Goal: Transaction & Acquisition: Purchase product/service

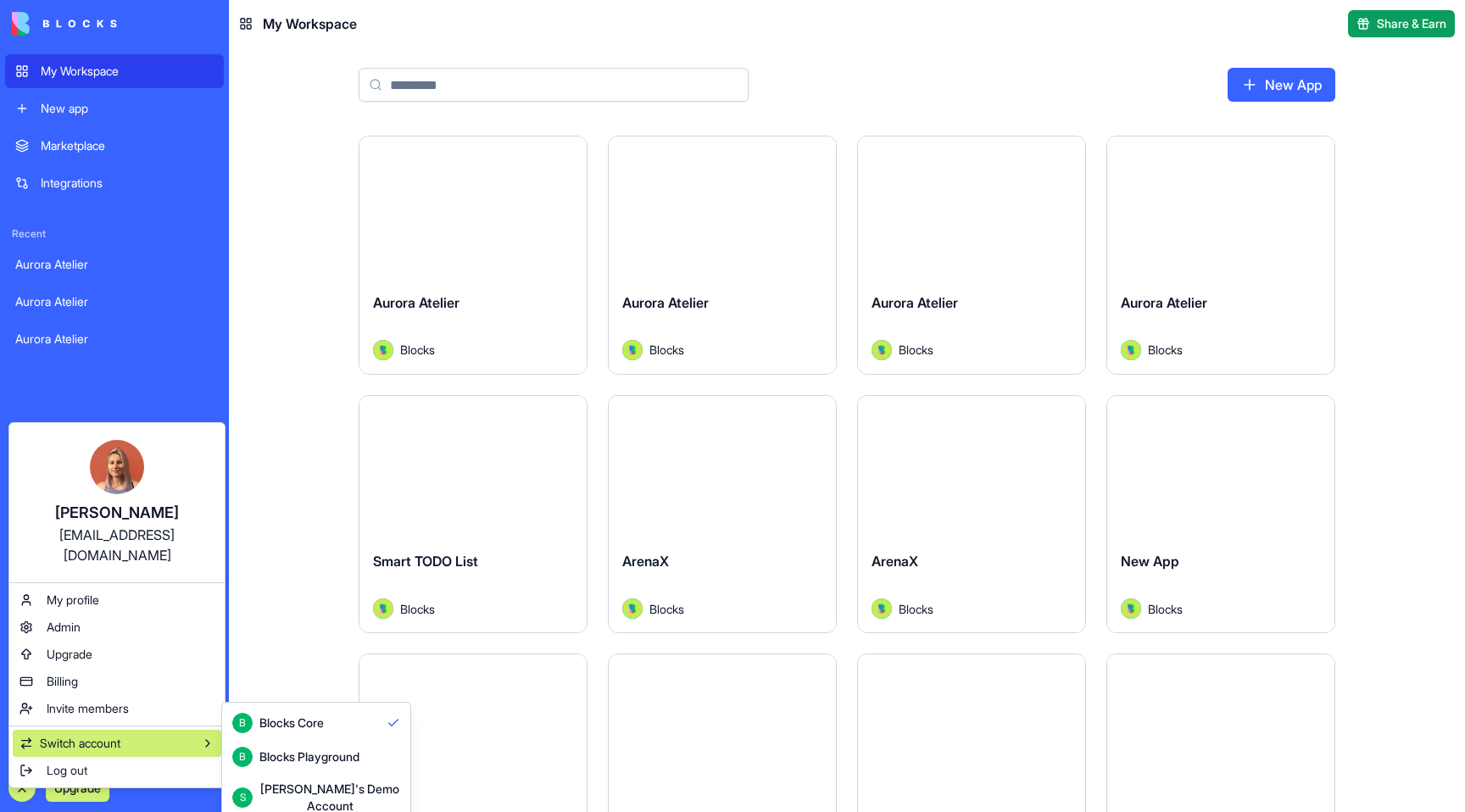
click at [323, 759] on div "Blocks Playground" at bounding box center [309, 757] width 100 height 17
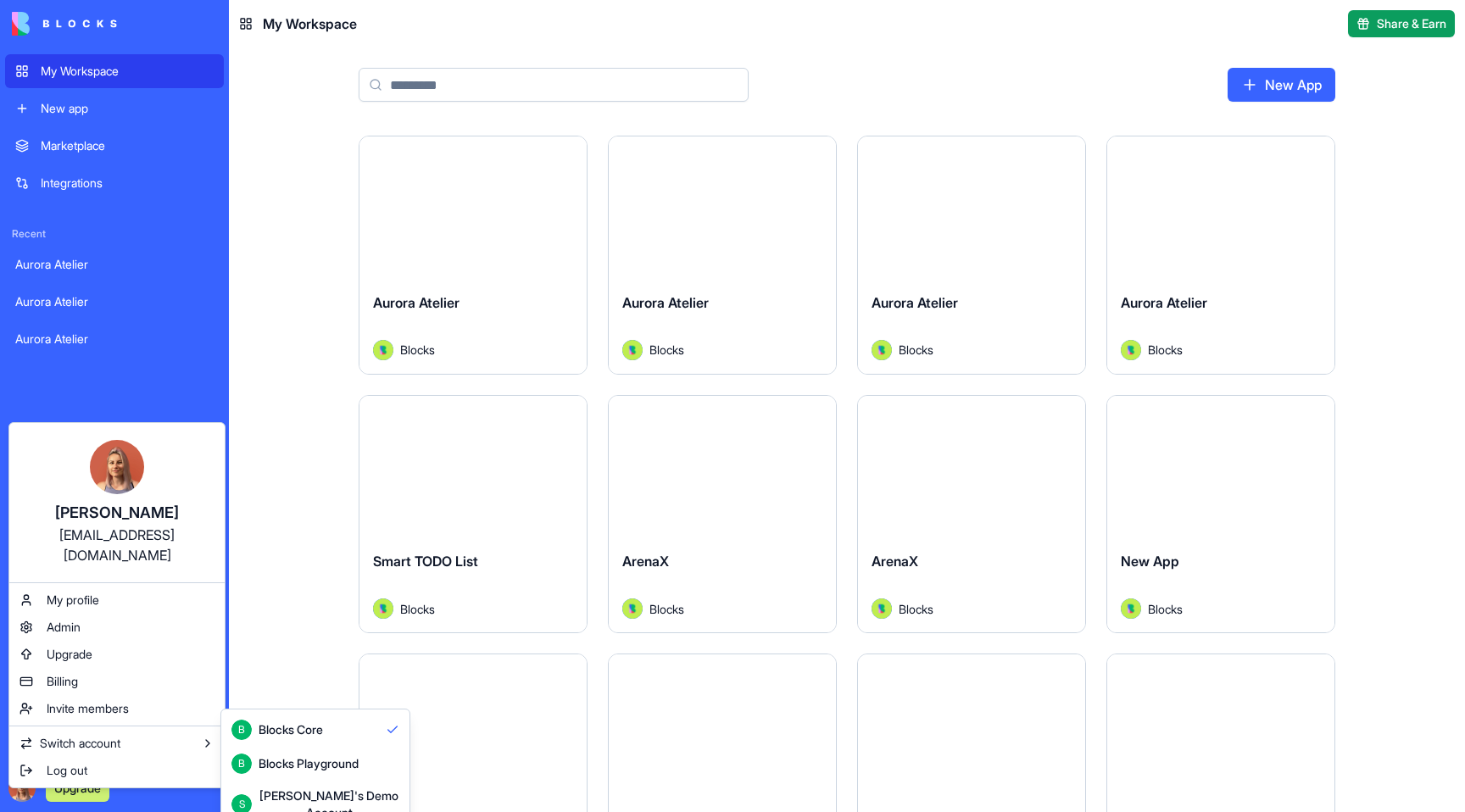
scroll to position [45, 0]
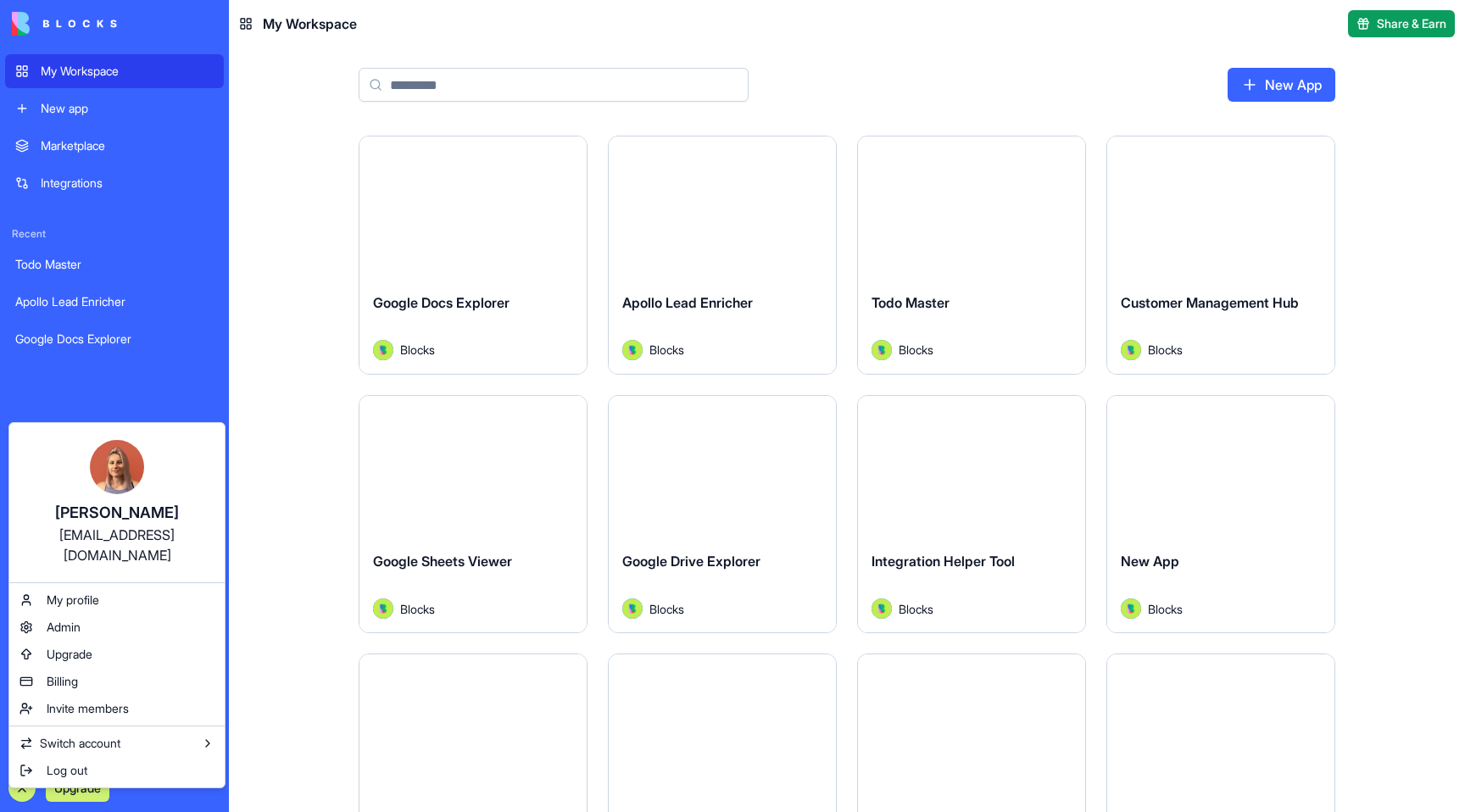
click at [184, 775] on html "My Workspace New app Marketplace Integrations Recent Todo Master Apollo Lead En…" at bounding box center [732, 406] width 1465 height 812
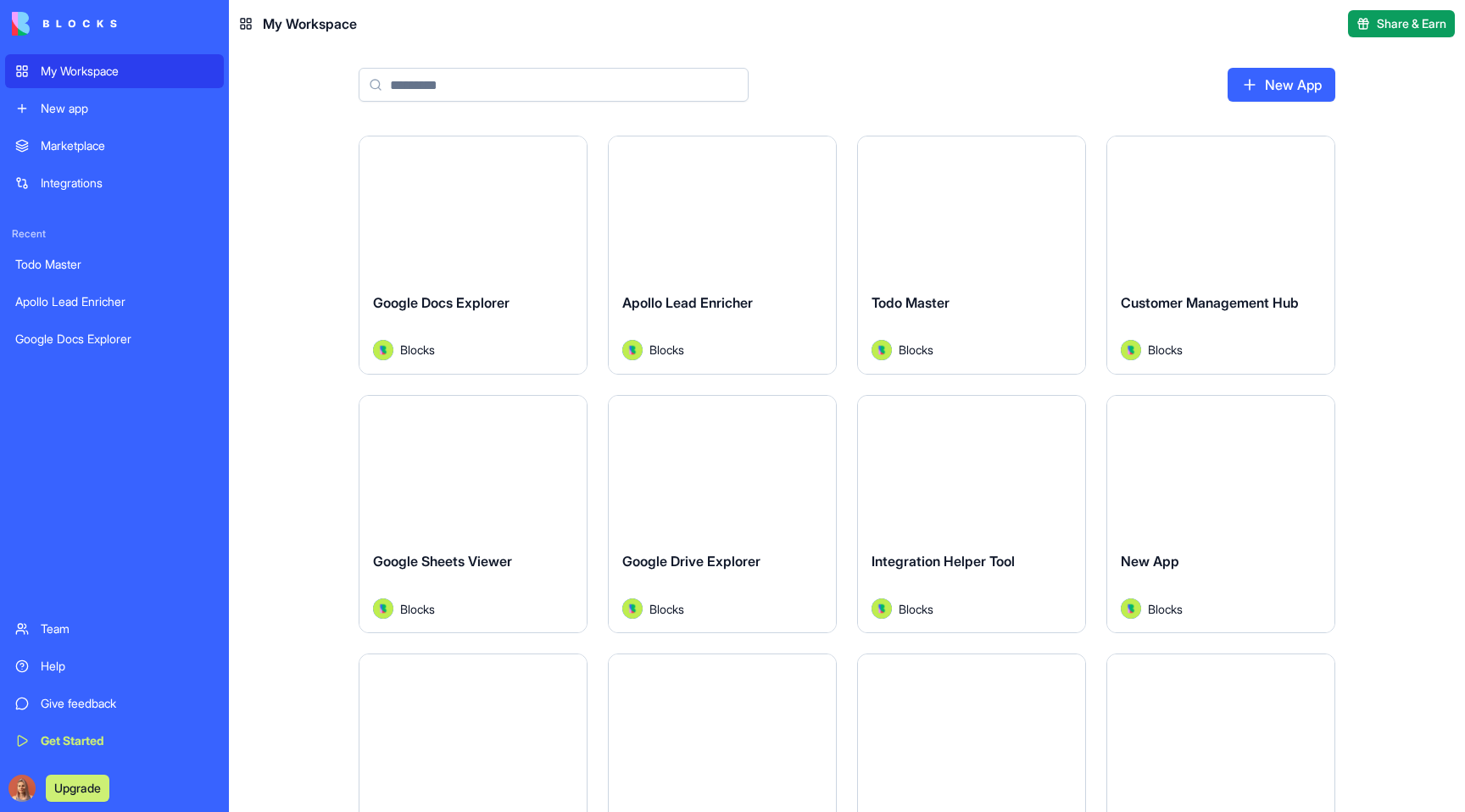
click at [81, 782] on button "Upgrade" at bounding box center [77, 788] width 63 height 27
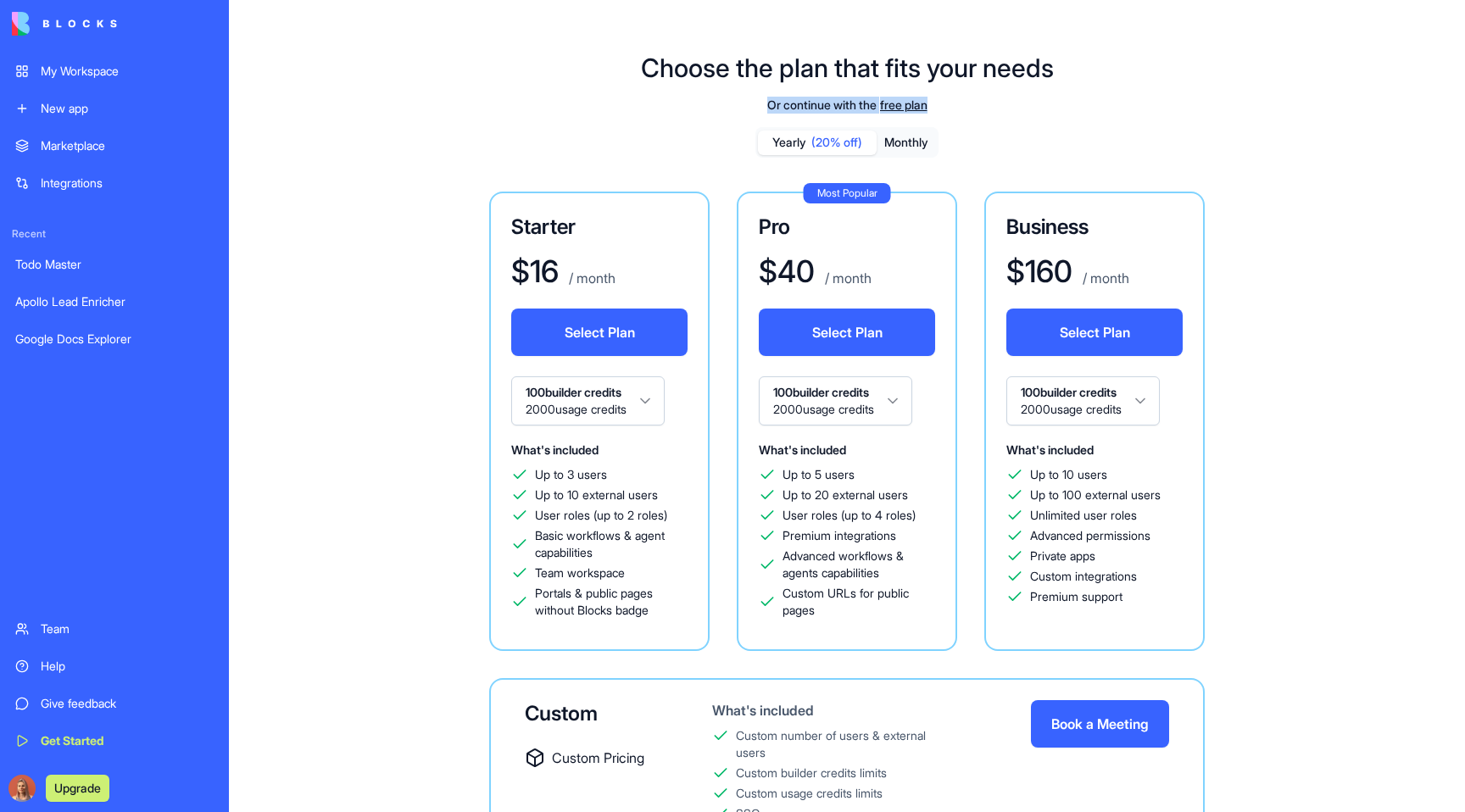
drag, startPoint x: 720, startPoint y: 97, endPoint x: 1047, endPoint y: 106, distance: 327.1
click at [1047, 106] on div "Or continue with the free plan" at bounding box center [847, 105] width 974 height 17
click at [1049, 109] on div "Or continue with the free plan" at bounding box center [847, 105] width 974 height 17
drag, startPoint x: 983, startPoint y: 101, endPoint x: 681, endPoint y: 107, distance: 302.1
click at [681, 107] on div "Or continue with the free plan" at bounding box center [847, 105] width 974 height 17
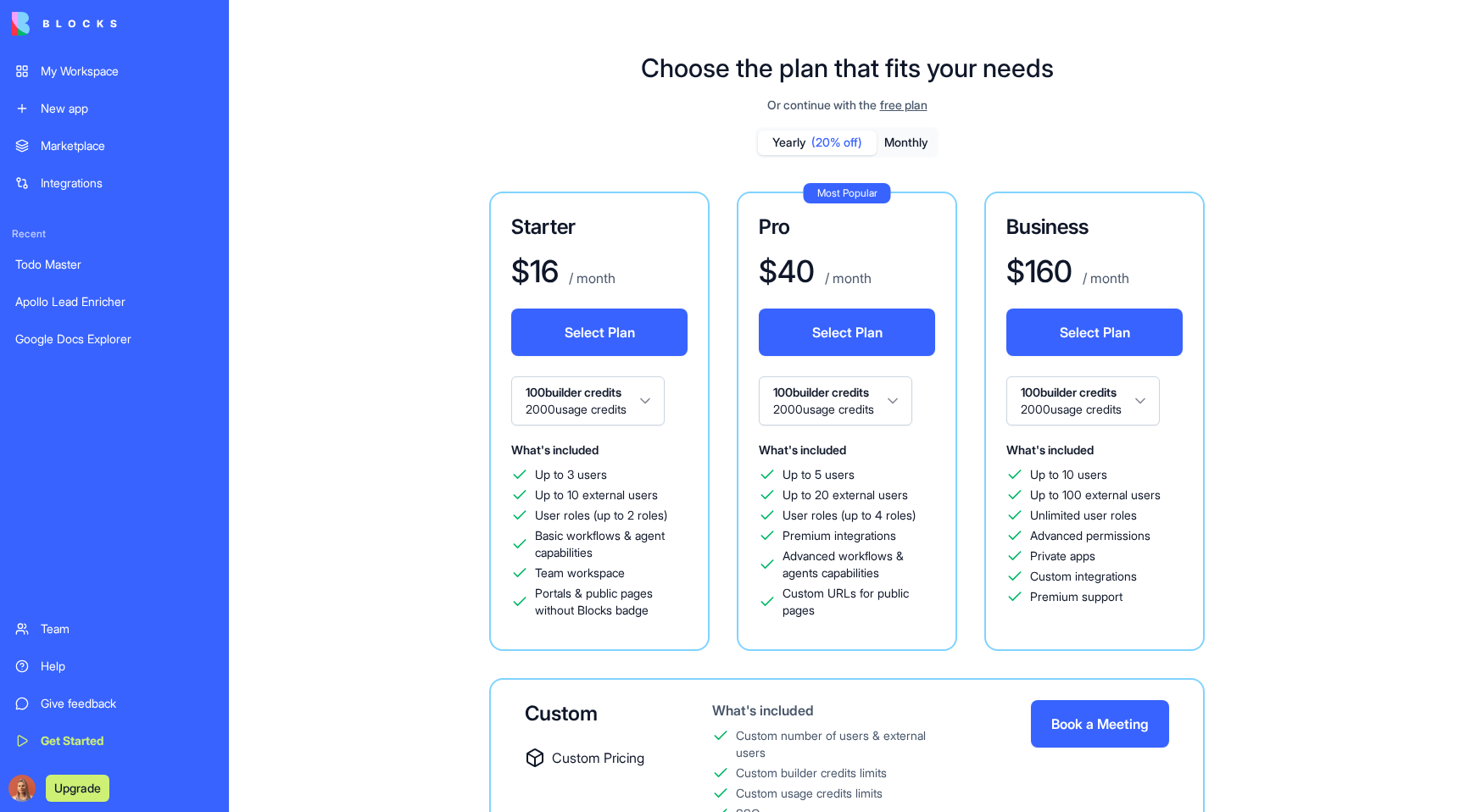
click at [1057, 144] on div "Yearly (20% off) Monthly Starter $ 16 / month Select Plan 100 builder credits 2…" at bounding box center [847, 529] width 974 height 805
drag, startPoint x: 860, startPoint y: 93, endPoint x: 994, endPoint y: 107, distance: 134.7
click at [994, 107] on div "Choose the plan that fits your needs Or continue with the free plan Yearly (20%…" at bounding box center [847, 492] width 1236 height 934
click at [994, 111] on div "Or continue with the free plan" at bounding box center [847, 105] width 974 height 17
drag, startPoint x: 928, startPoint y: 105, endPoint x: 696, endPoint y: 115, distance: 232.2
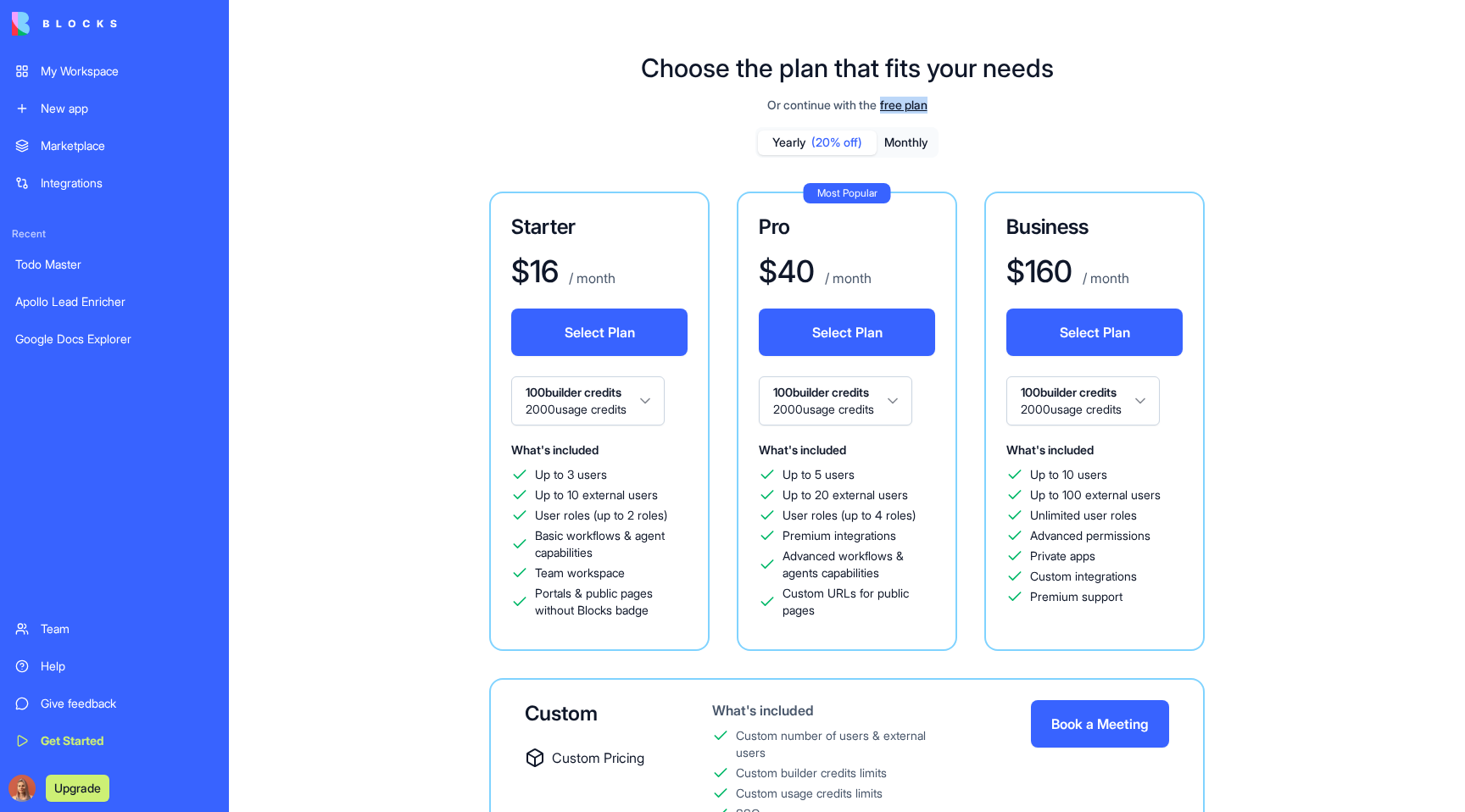
click at [696, 115] on div "Or continue with the free plan Yearly (20% off) Monthly Starter $ 16 / month Se…" at bounding box center [847, 514] width 974 height 836
click at [1330, 400] on div "Starter $ 16 / month Select Plan 100 builder credits 2000 usage credits What's …" at bounding box center [847, 548] width 974 height 713
drag, startPoint x: 746, startPoint y: 100, endPoint x: 987, endPoint y: 102, distance: 241.0
click at [987, 102] on div "Or continue with the free plan" at bounding box center [847, 105] width 974 height 17
click at [1081, 121] on div "Or continue with the free plan Yearly (20% off) Monthly Starter $ 16 / month Se…" at bounding box center [847, 514] width 974 height 836
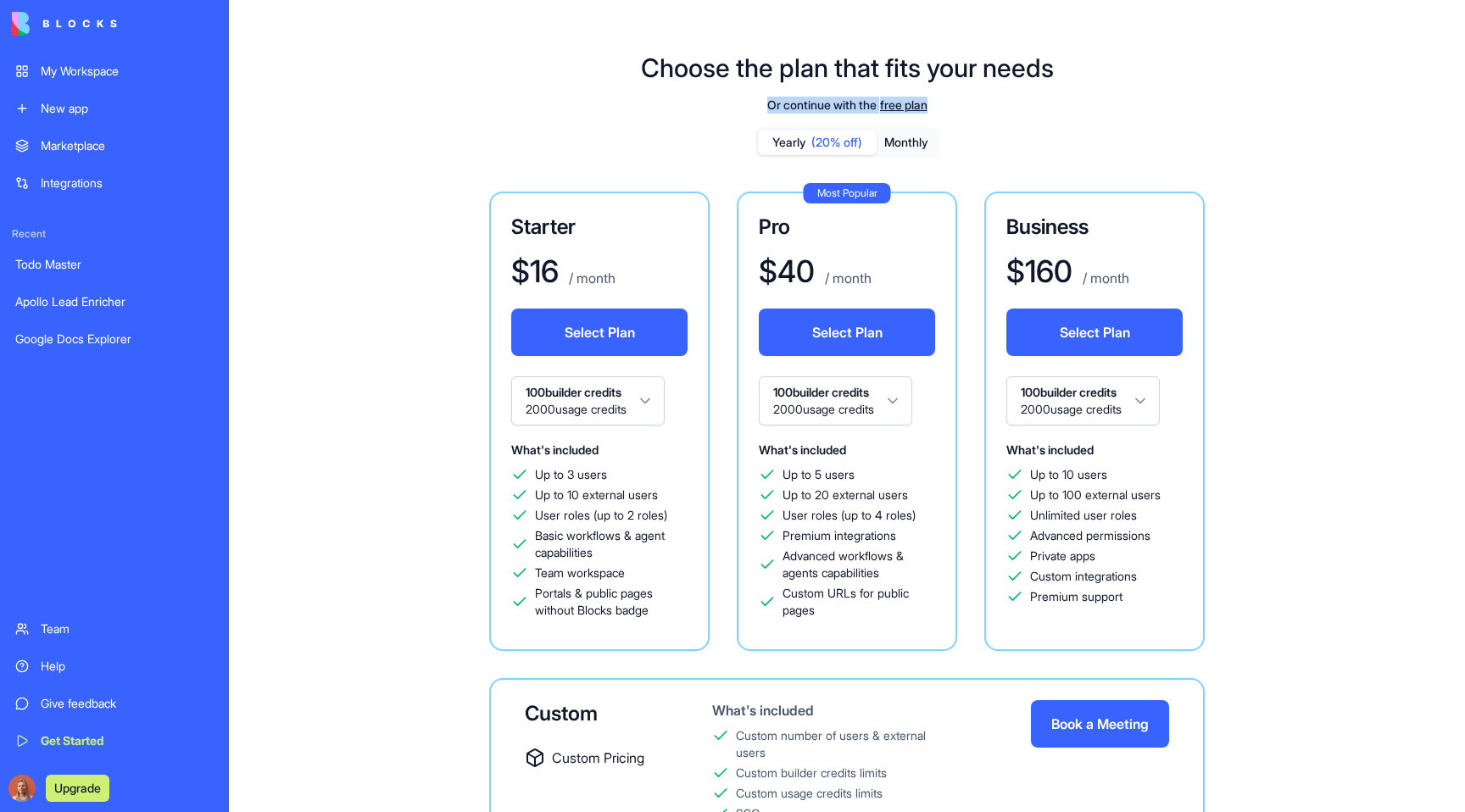
drag, startPoint x: 971, startPoint y: 98, endPoint x: 684, endPoint y: 98, distance: 287.0
click at [684, 98] on div "Or continue with the free plan" at bounding box center [847, 105] width 974 height 17
click at [688, 99] on div "Or continue with the free plan" at bounding box center [847, 105] width 974 height 17
drag, startPoint x: 1166, startPoint y: 82, endPoint x: 1149, endPoint y: 93, distance: 20.2
click at [1166, 82] on div "Choose the plan that fits your needs Or continue with the free plan Yearly (20%…" at bounding box center [847, 492] width 1236 height 934
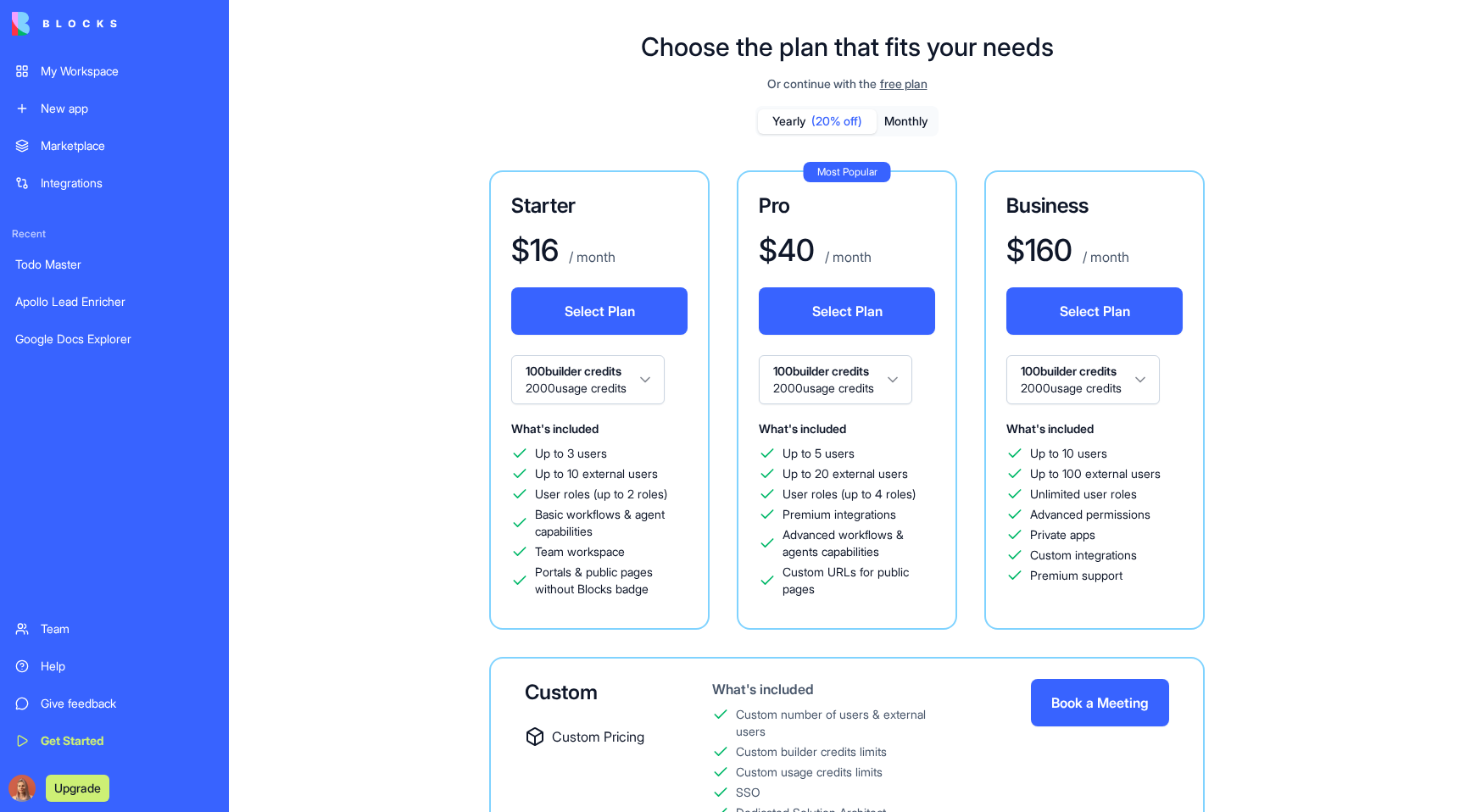
scroll to position [43, 0]
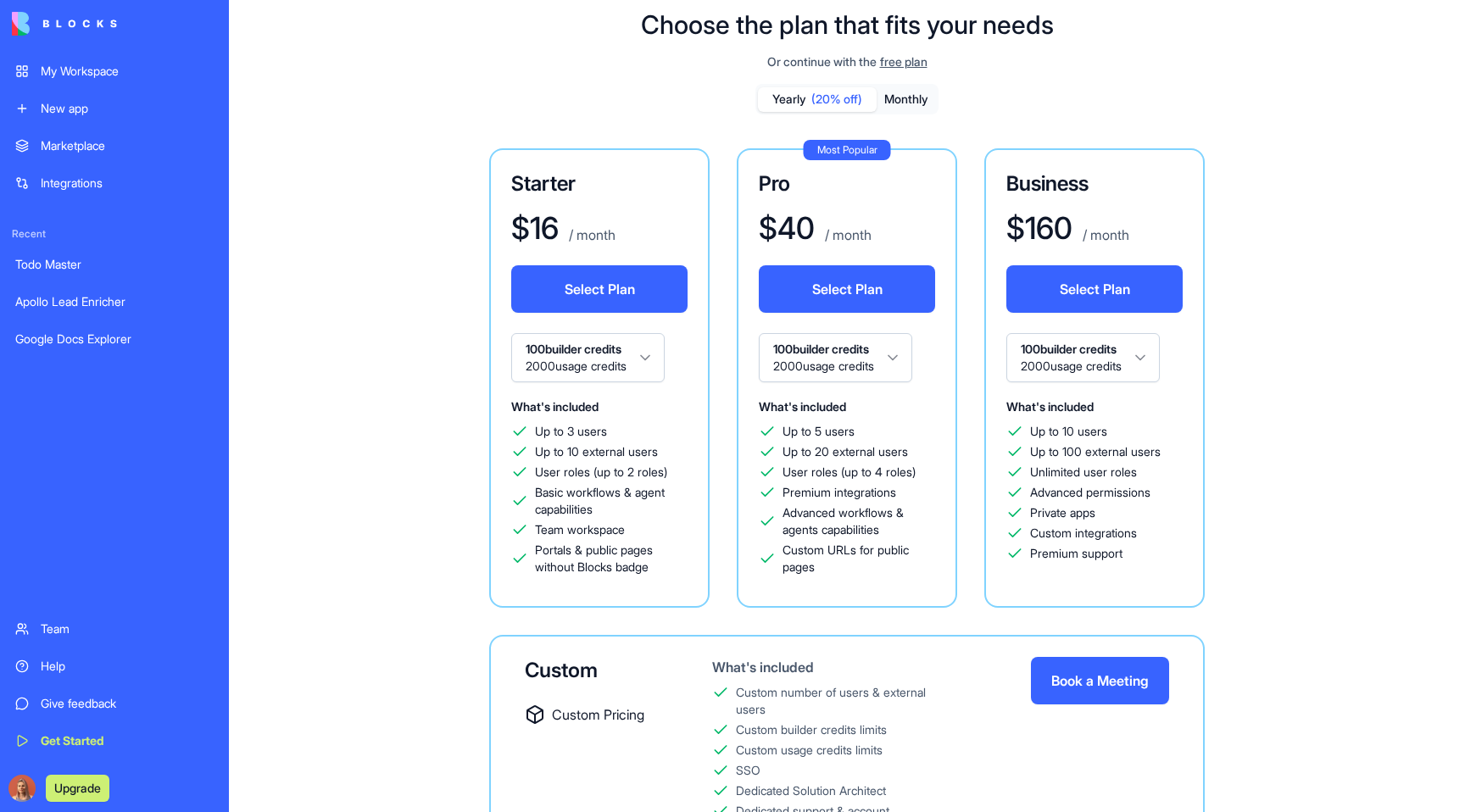
click at [571, 425] on span "Up to 3 users" at bounding box center [571, 431] width 72 height 17
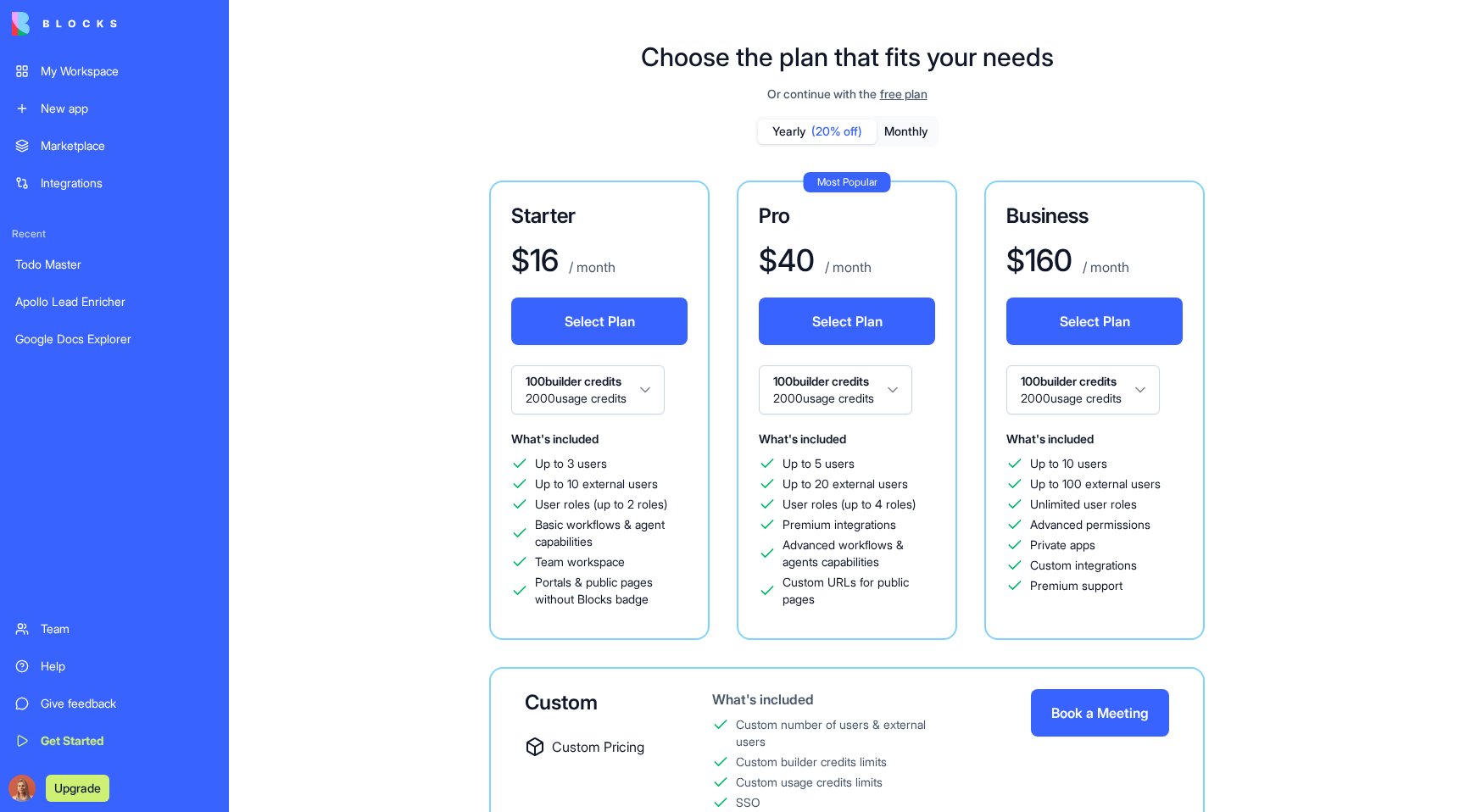
scroll to position [1, 0]
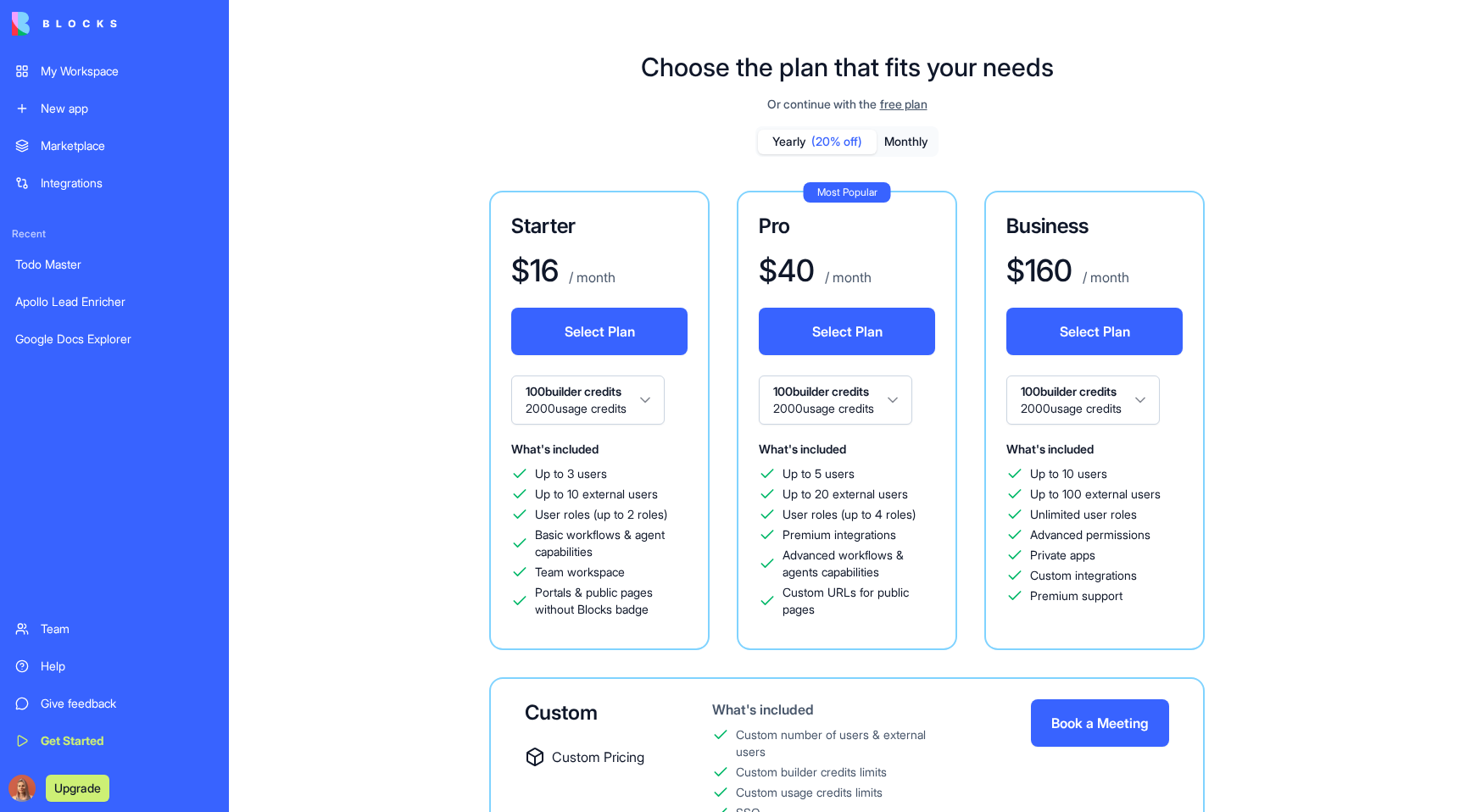
click at [425, 255] on div "Starter $ 16 / month Select Plan 100 builder credits 2000 usage credits What's …" at bounding box center [847, 547] width 974 height 713
click at [435, 264] on div "Starter $ 16 / month Select Plan 100 builder credits 2000 usage credits What's …" at bounding box center [847, 547] width 974 height 713
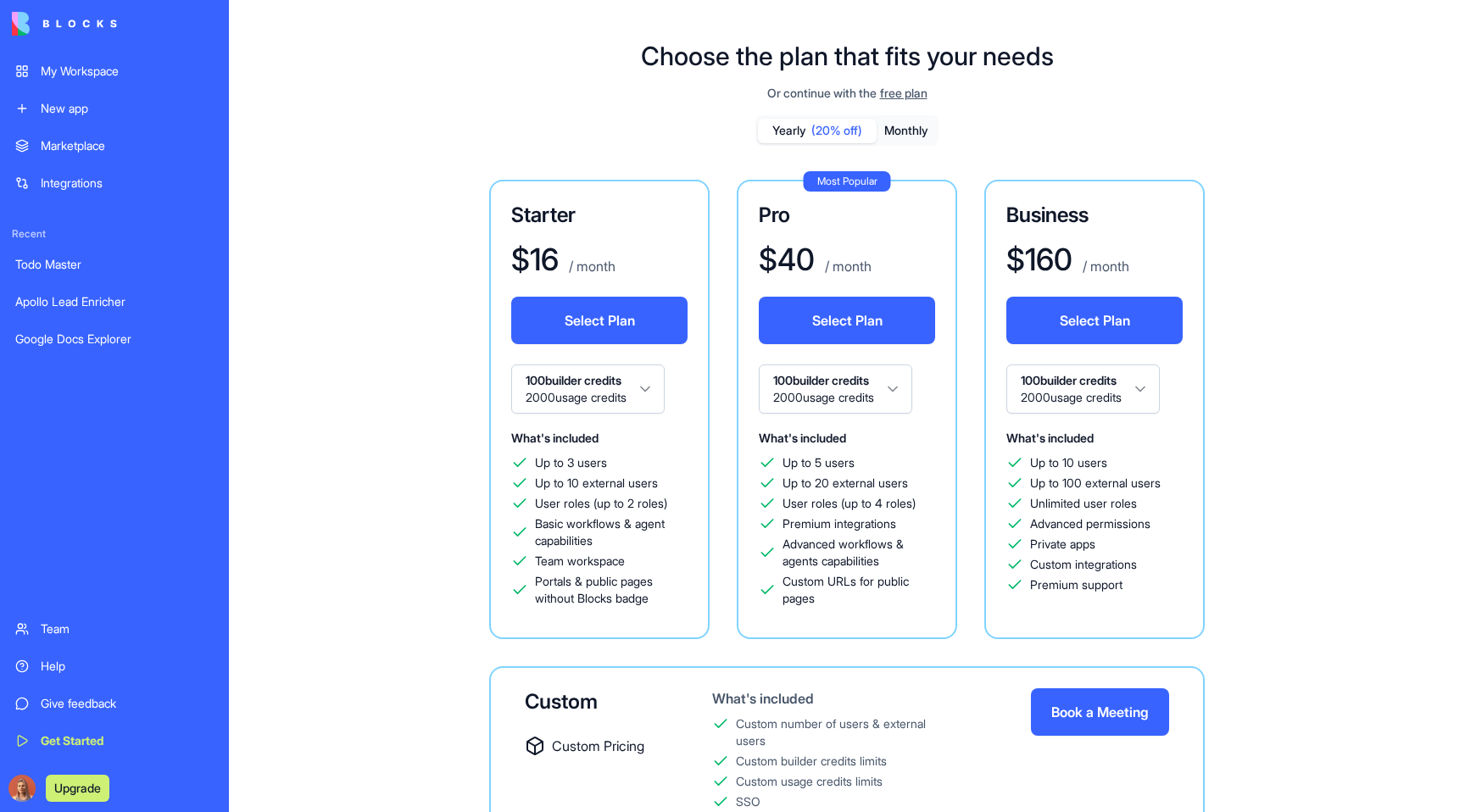
scroll to position [0, 0]
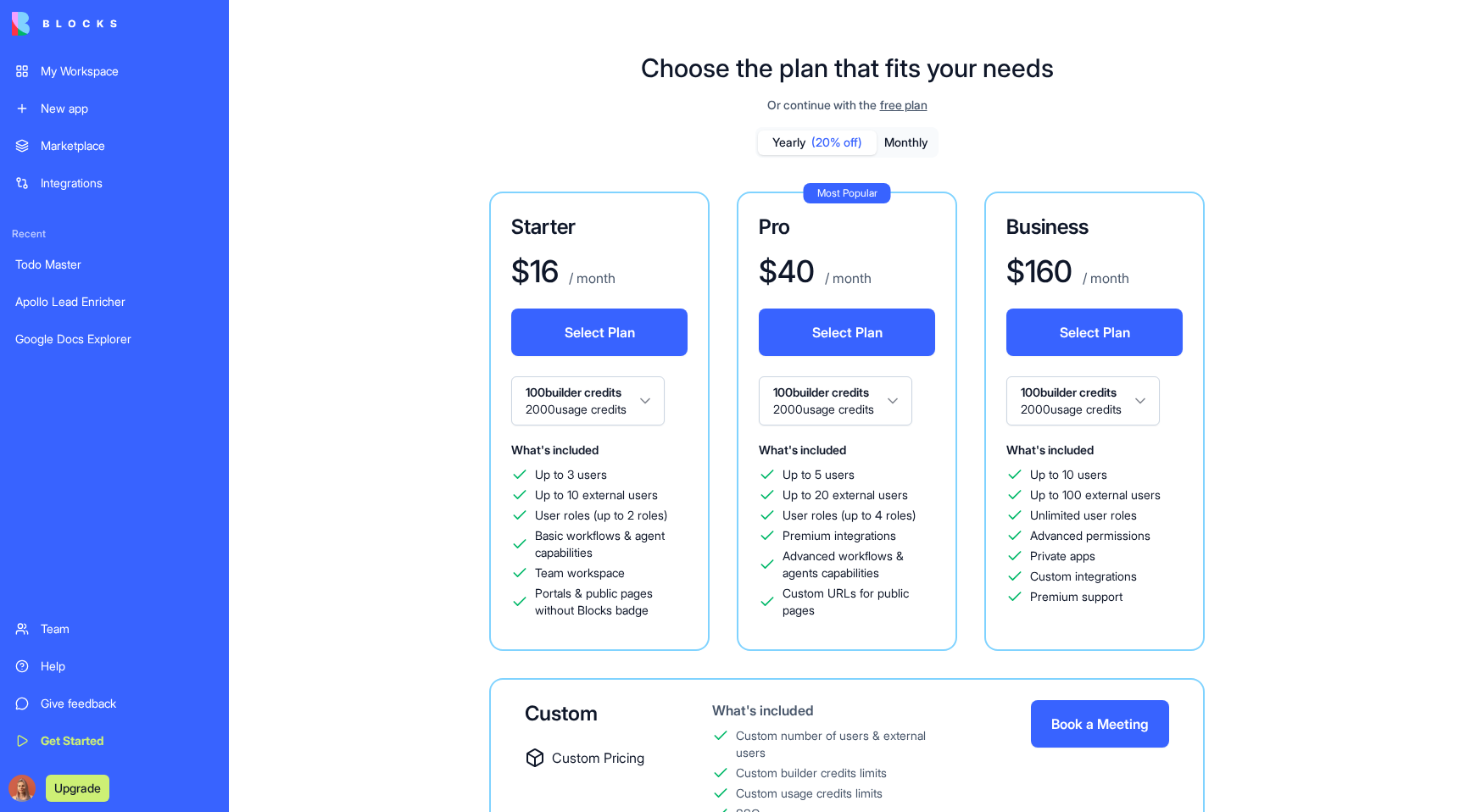
click at [594, 472] on span "Up to 3 users" at bounding box center [571, 475] width 72 height 17
click at [600, 475] on span "Up to 3 users" at bounding box center [571, 475] width 72 height 17
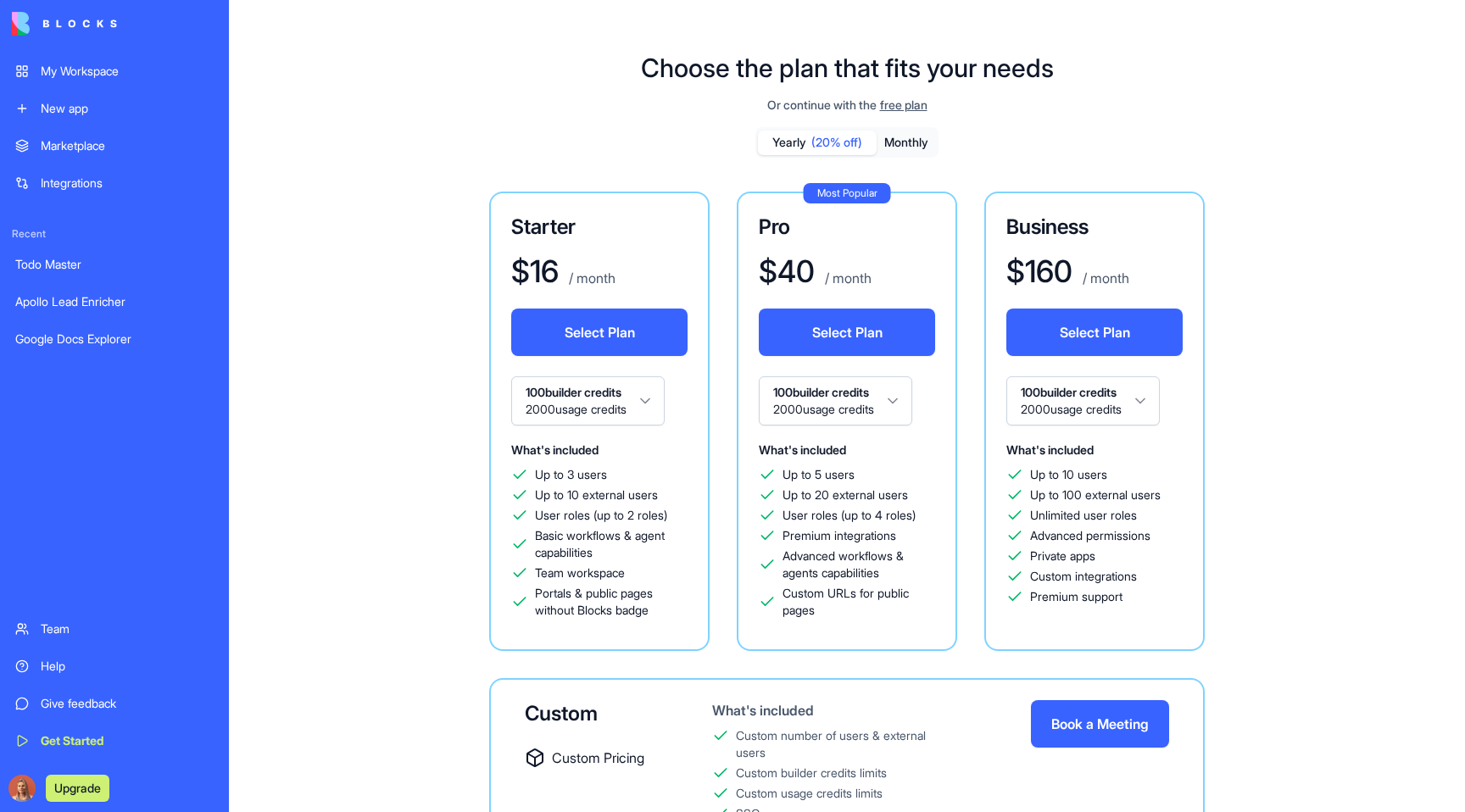
click at [575, 468] on span "Up to 3 users" at bounding box center [571, 475] width 72 height 17
copy div "Up to 3 users"
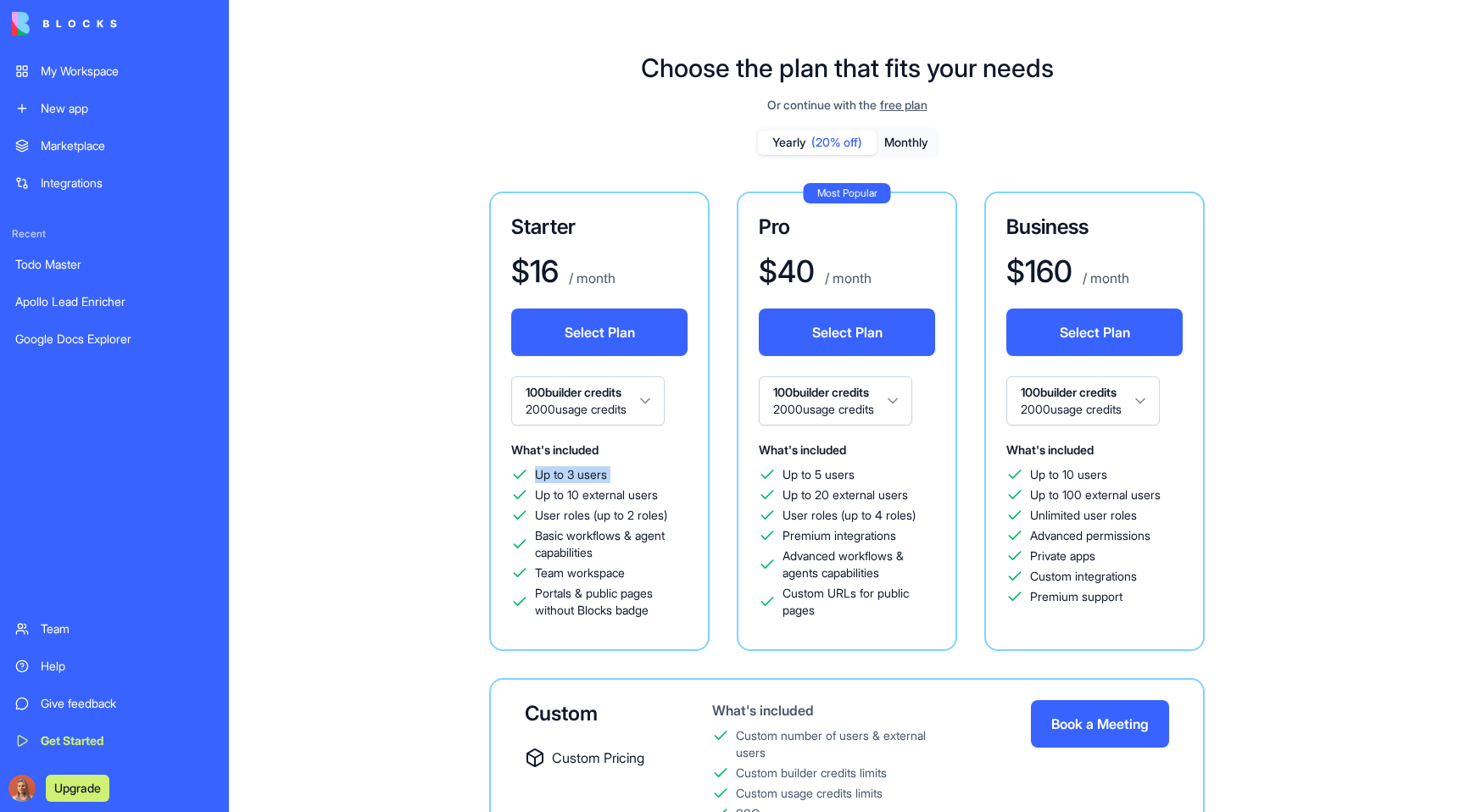
click at [569, 496] on span "Up to 10 external users" at bounding box center [596, 495] width 123 height 17
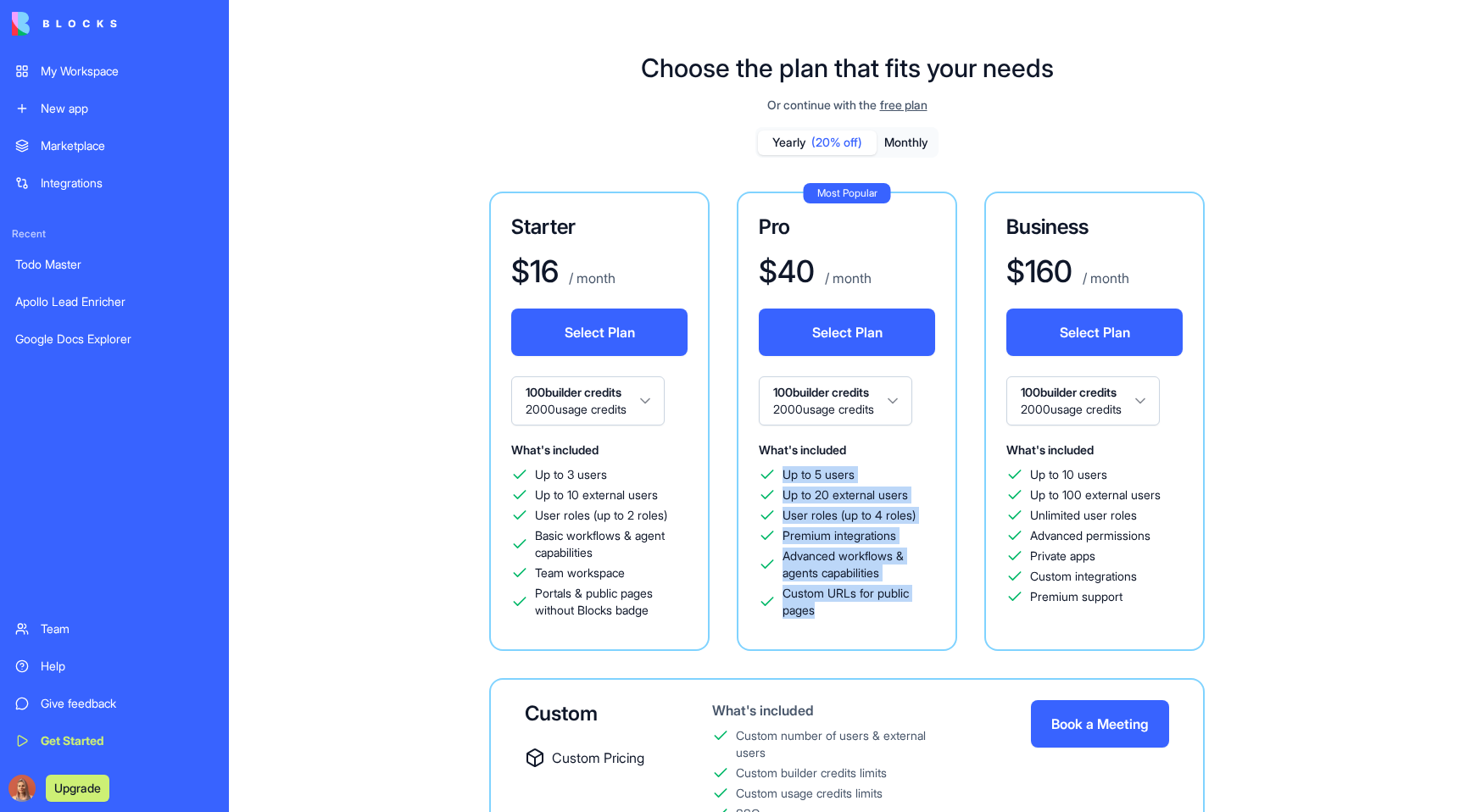
drag, startPoint x: 839, startPoint y: 621, endPoint x: 738, endPoint y: 472, distance: 180.0
click at [738, 472] on div "Most Popular Pro $ 40 / month Select Plan 100 builder credits 2000 usage credit…" at bounding box center [847, 421] width 220 height 460
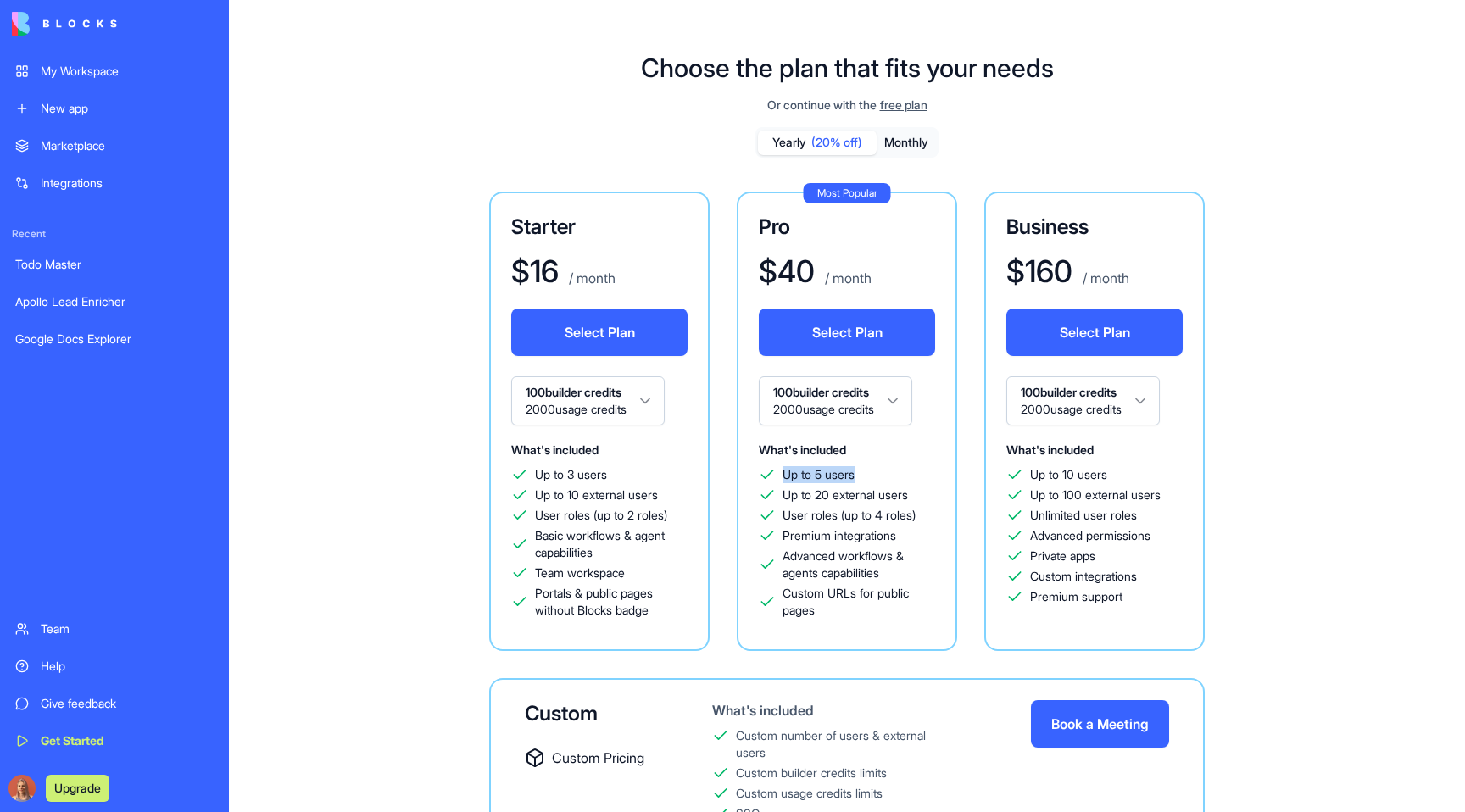
drag, startPoint x: 952, startPoint y: 471, endPoint x: 776, endPoint y: 477, distance: 176.1
click at [776, 477] on div "Most Popular Pro $ 40 / month Select Plan 100 builder credits 2000 usage credit…" at bounding box center [847, 421] width 220 height 460
copy span "Up to 5 users"
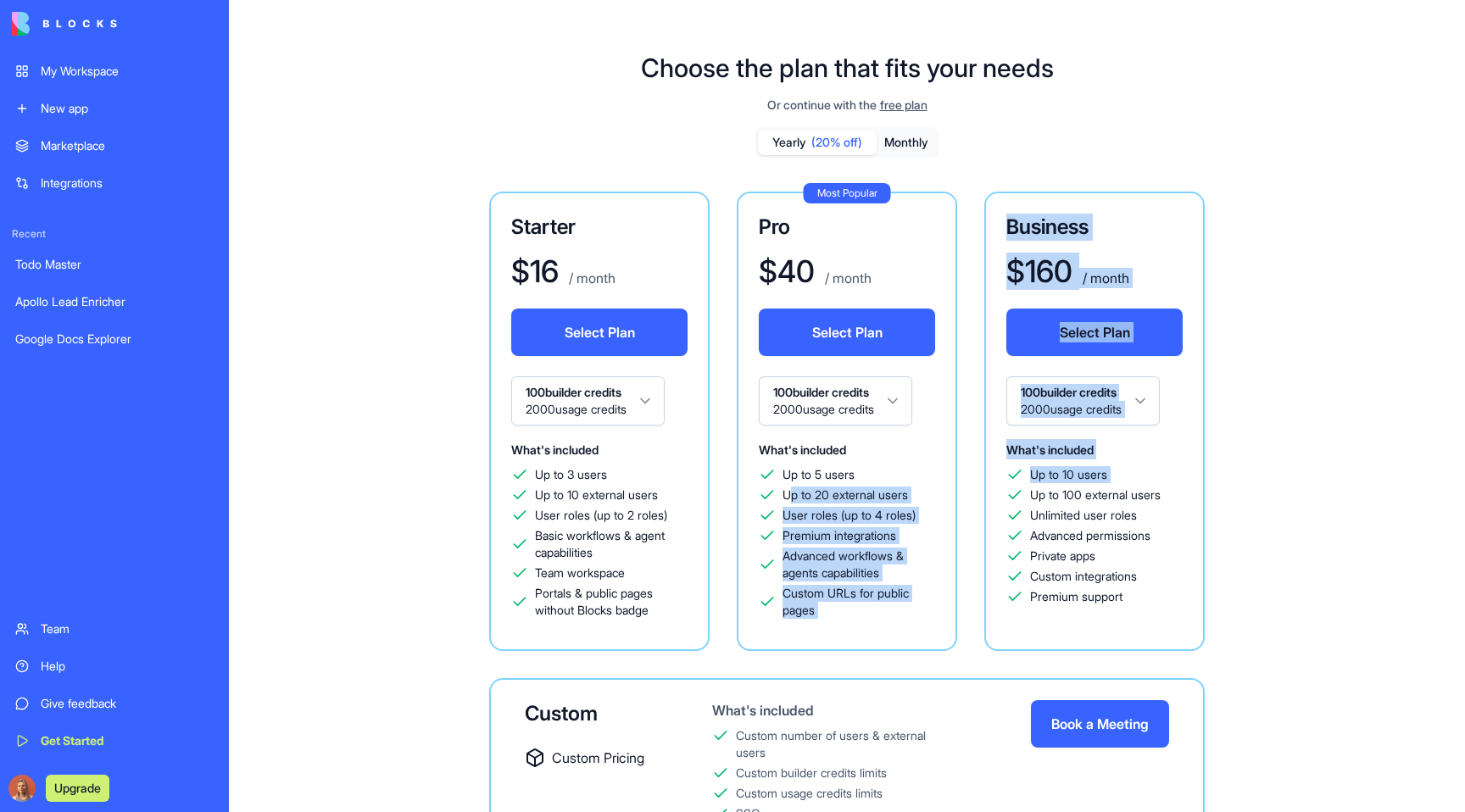
drag, startPoint x: 892, startPoint y: 490, endPoint x: 789, endPoint y: 490, distance: 103.0
click at [789, 490] on div "Starter $ 16 / month Select Plan 100 builder credits 2000 usage credits What's …" at bounding box center [847, 421] width 715 height 460
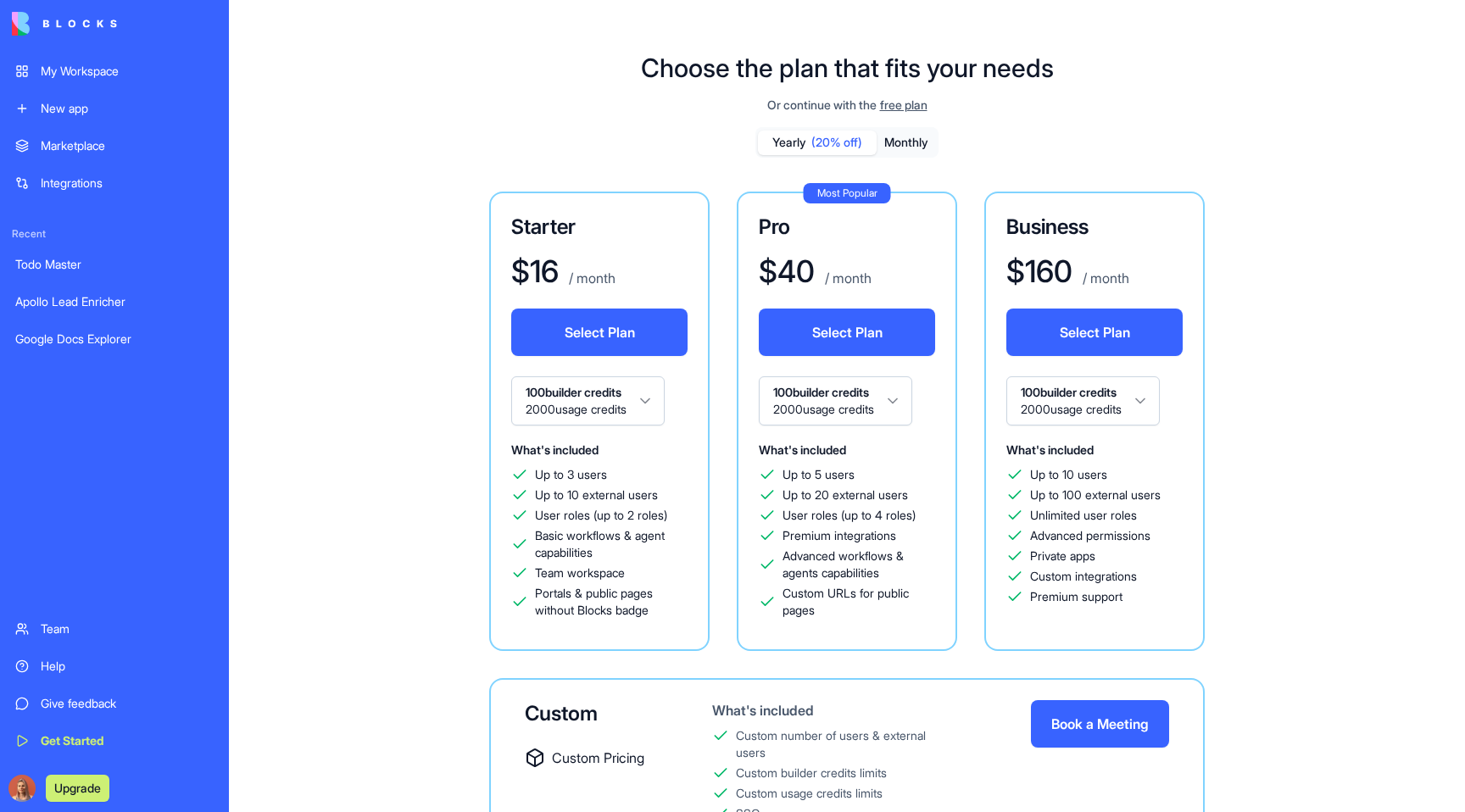
click at [967, 481] on div "Starter $ 16 / month Select Plan 100 builder credits 2000 usage credits What's …" at bounding box center [847, 421] width 715 height 460
drag, startPoint x: 786, startPoint y: 492, endPoint x: 918, endPoint y: 490, distance: 132.0
click at [916, 490] on div "Up to 20 external users" at bounding box center [847, 495] width 177 height 17
copy span "Up to 20 external users"
drag, startPoint x: 929, startPoint y: 518, endPoint x: 780, endPoint y: 507, distance: 149.4
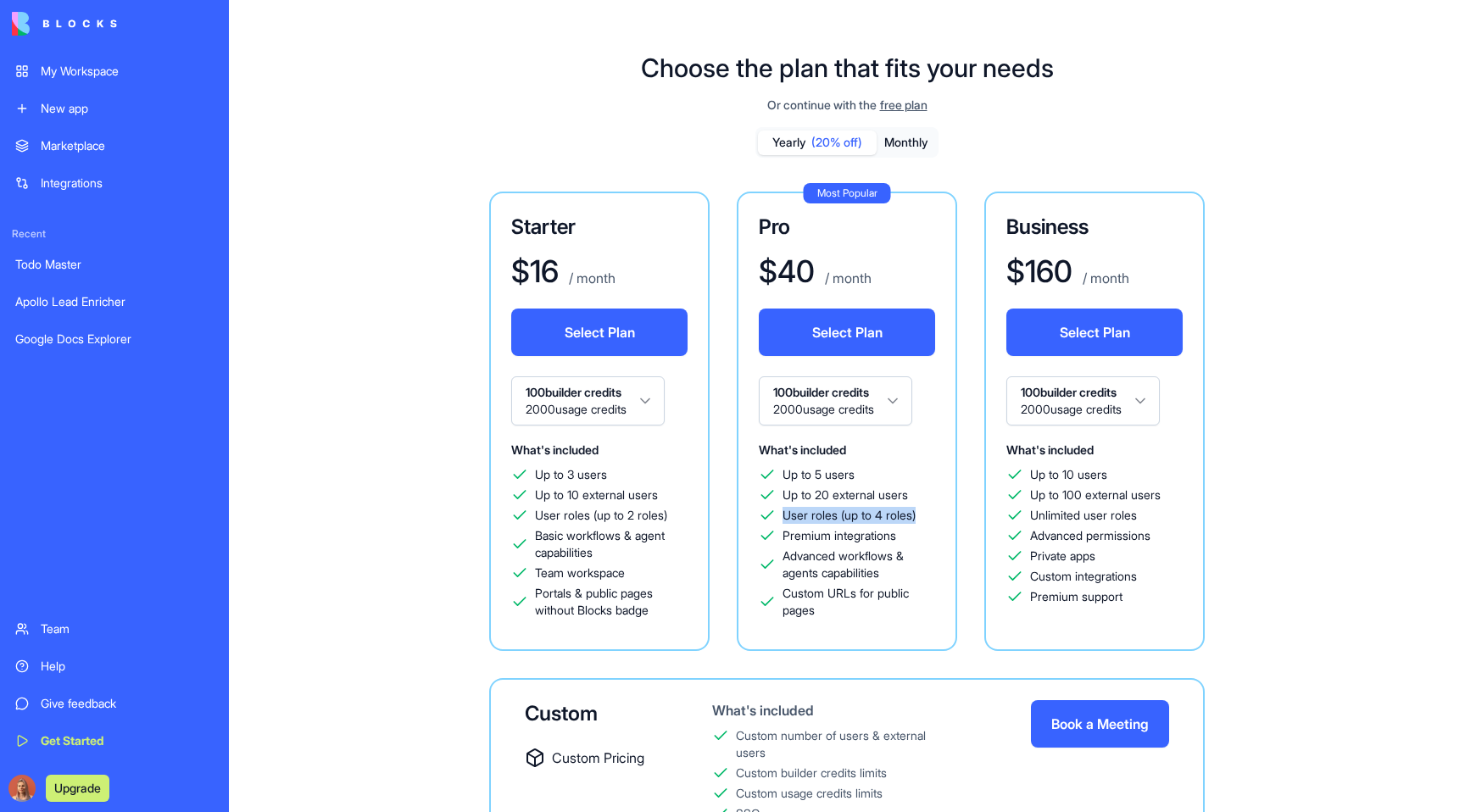
click at [780, 507] on div "User roles (up to 4 roles)" at bounding box center [847, 515] width 177 height 17
copy span "User roles (up to 4 roles)"
drag, startPoint x: 1120, startPoint y: 471, endPoint x: 1034, endPoint y: 470, distance: 86.0
click at [1034, 470] on div "Up to 10 users" at bounding box center [1094, 475] width 177 height 17
copy span "Up to 10 users"
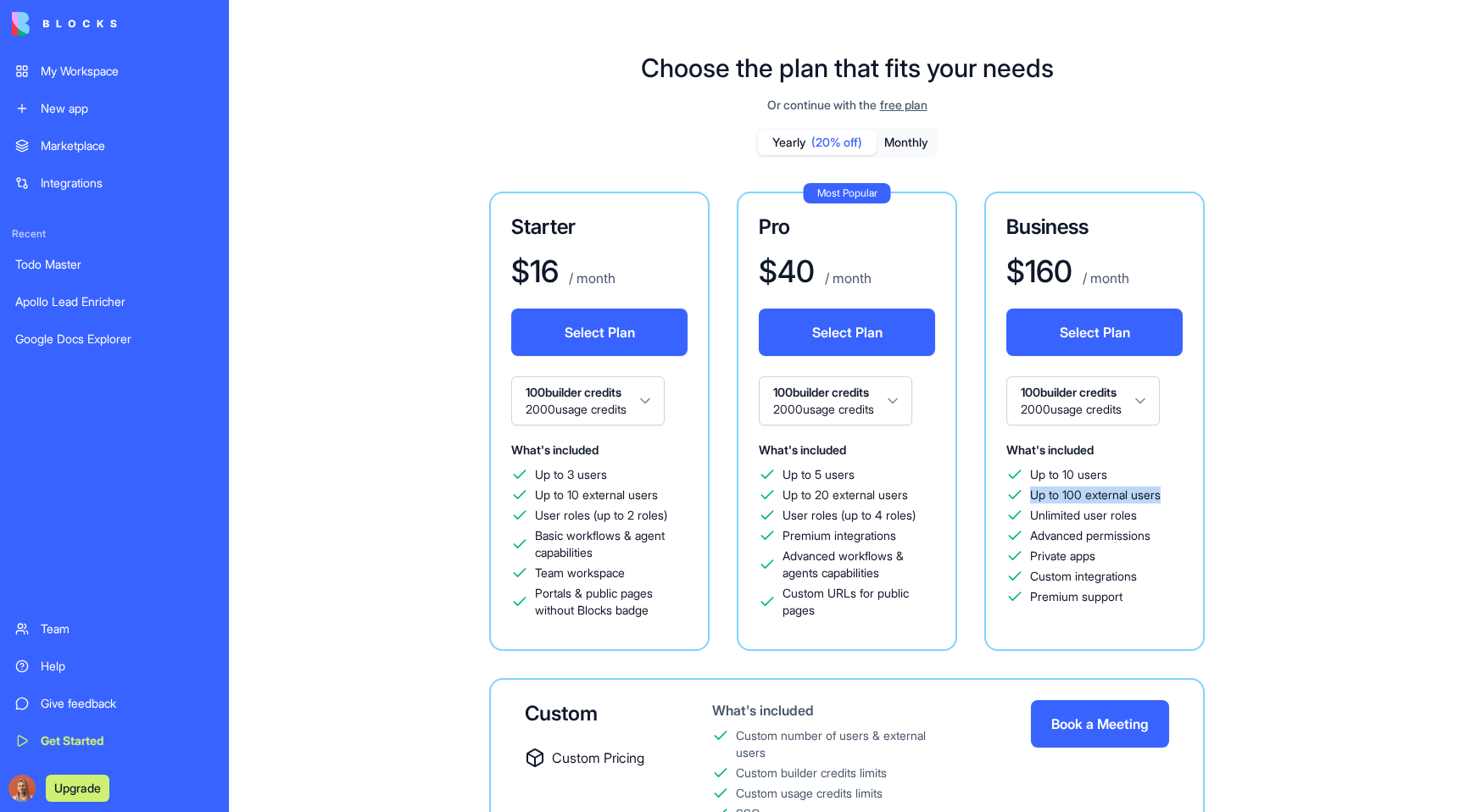
drag, startPoint x: 1198, startPoint y: 495, endPoint x: 1035, endPoint y: 484, distance: 163.4
click at [1035, 484] on div "Business $ 160 / month Select Plan 100 builder credits 2000 usage credits What'…" at bounding box center [1094, 421] width 220 height 460
copy span "Up to 100 external users"
